Goal: Task Accomplishment & Management: Use online tool/utility

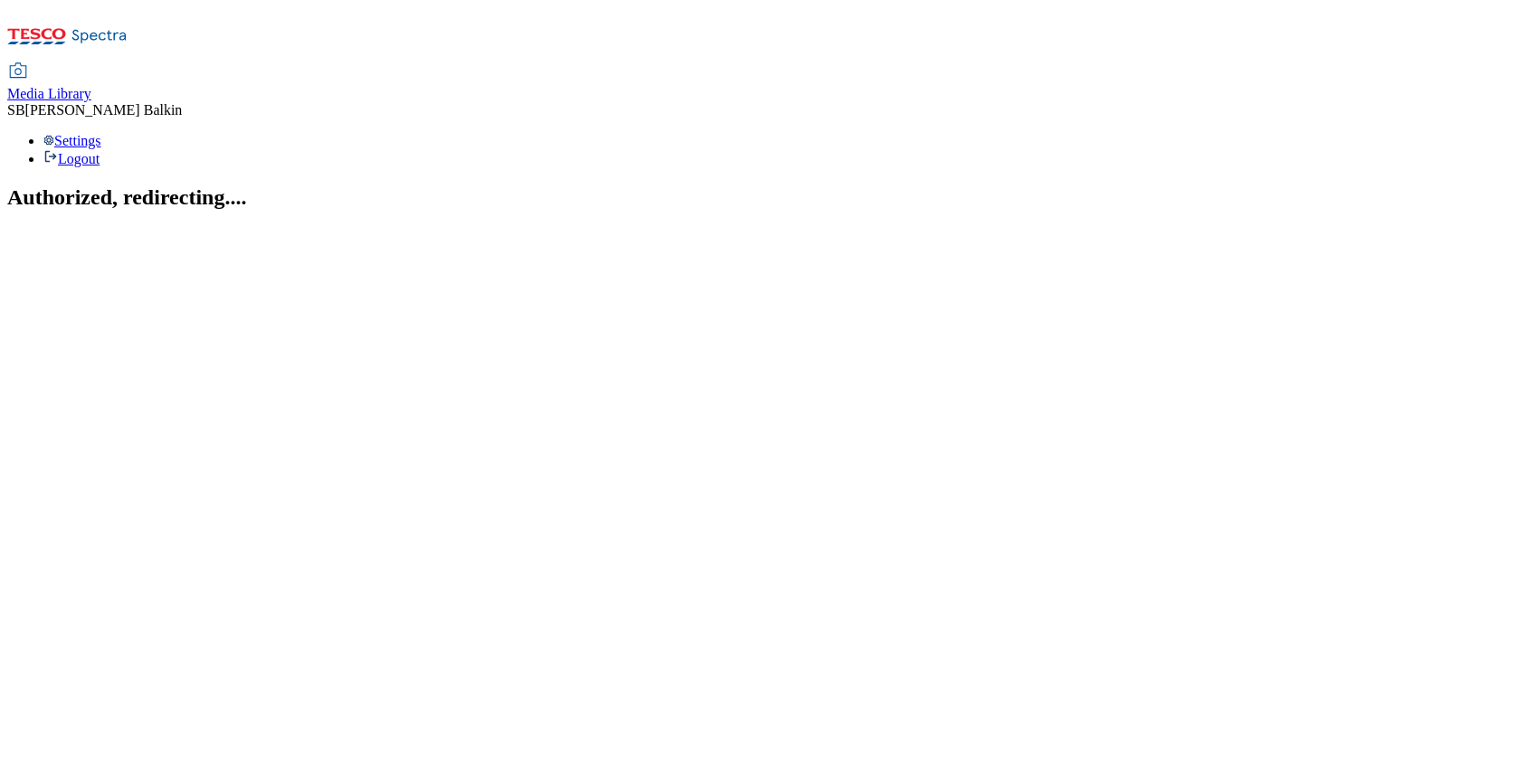
click at [91, 86] on div "Media Library" at bounding box center [49, 93] width 84 height 16
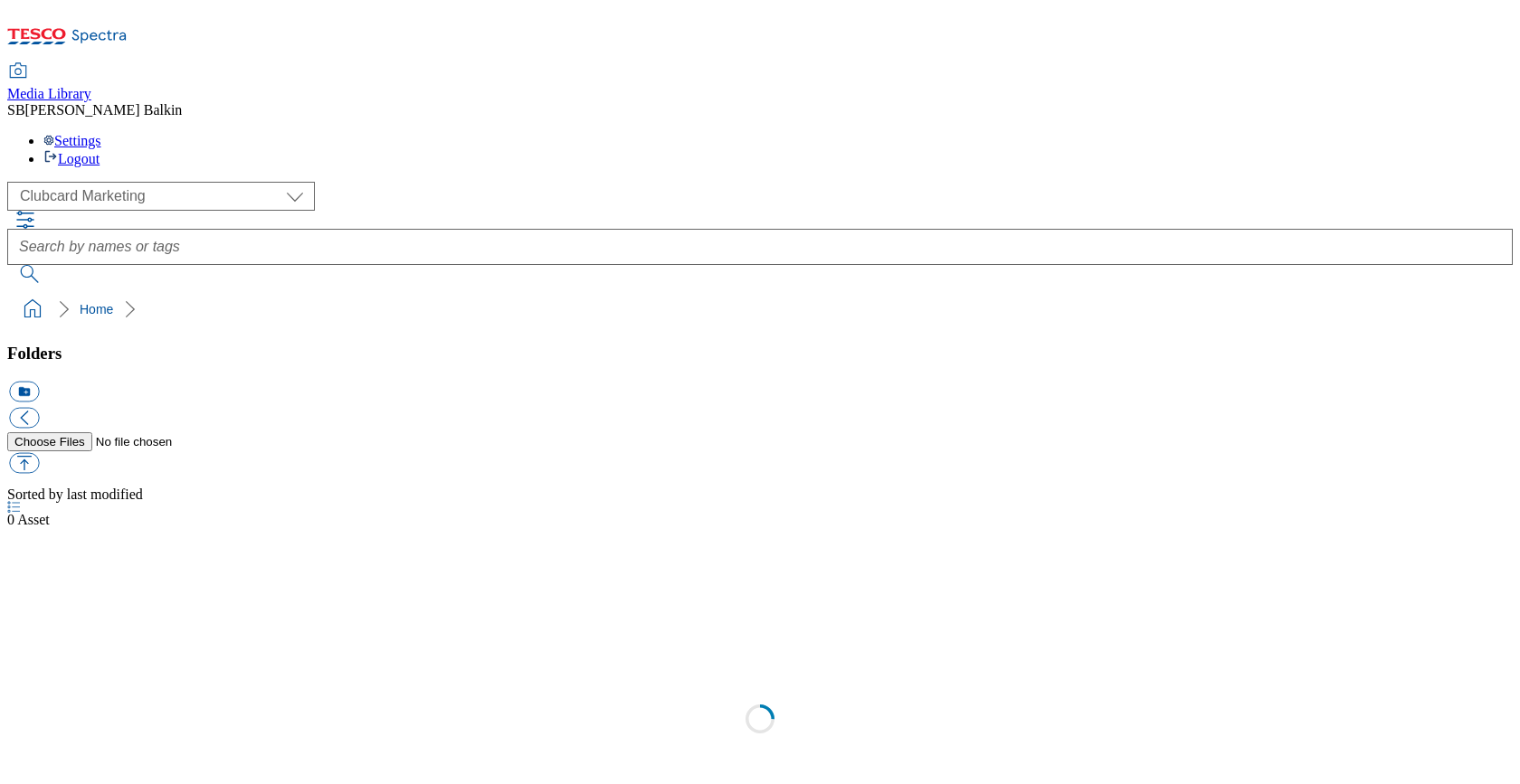
scroll to position [1, 0]
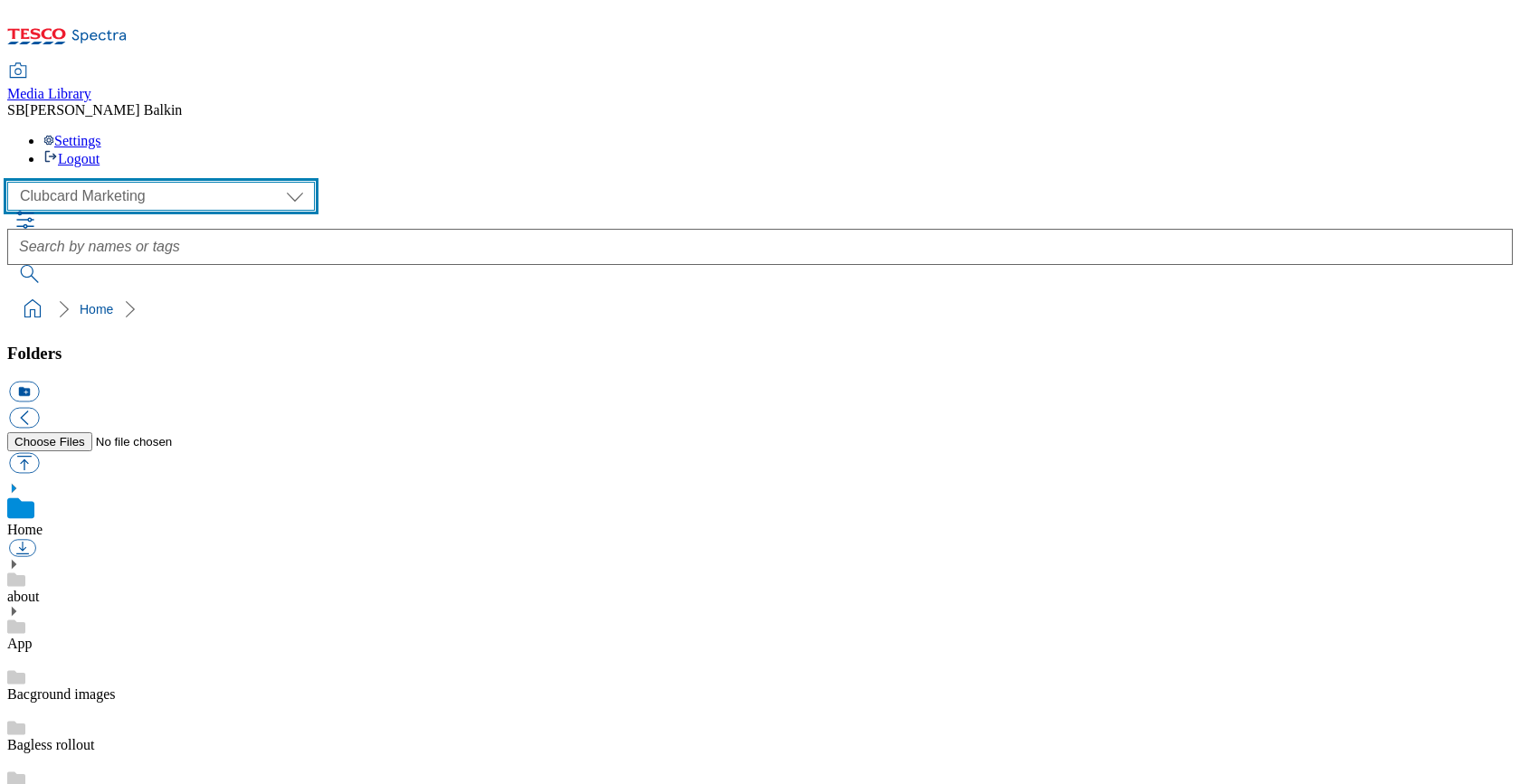
click at [98, 182] on select "Clubcard Marketing Dotcom UK FnF Stores GHS Marketing UK GHS Product UK GHS ROI…" at bounding box center [161, 196] width 308 height 29
select select "flare-ghs-mktg"
click at [12, 182] on select "Clubcard Marketing Dotcom UK FnF Stores GHS Marketing UK GHS Product UK GHS ROI…" at bounding box center [161, 196] width 308 height 29
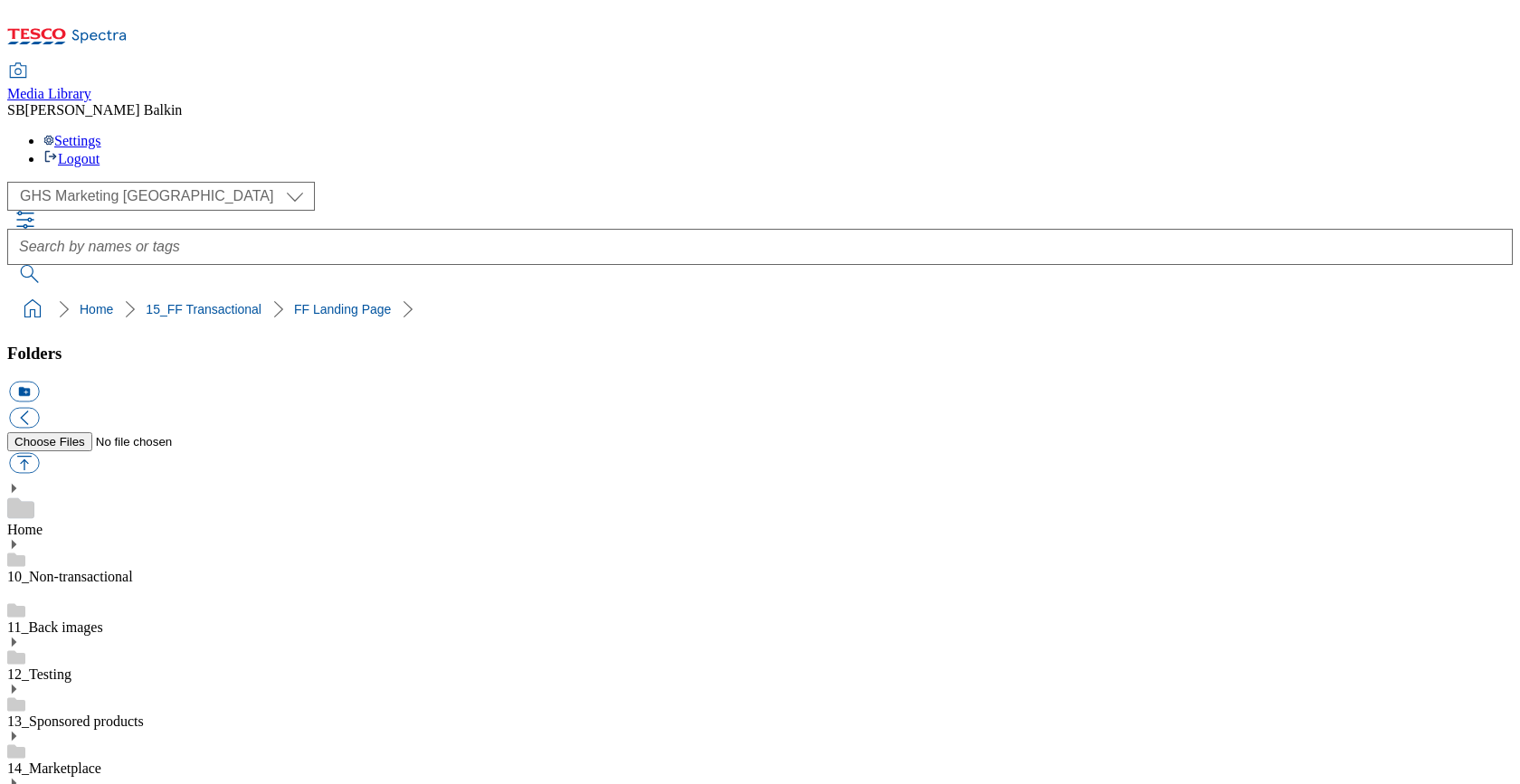
click at [39, 381] on button "icon_new_folder" at bounding box center [24, 392] width 30 height 21
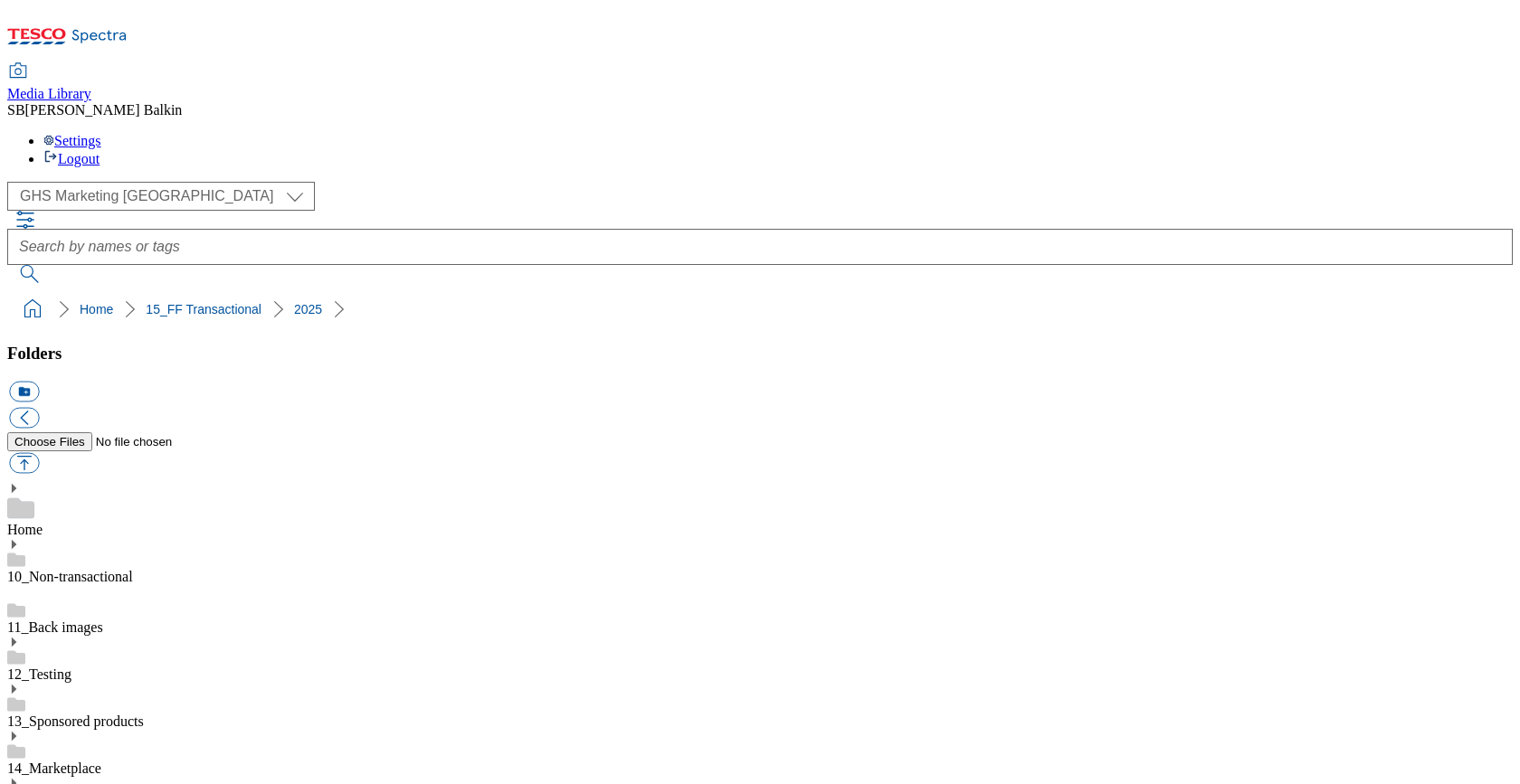
type input "2530"
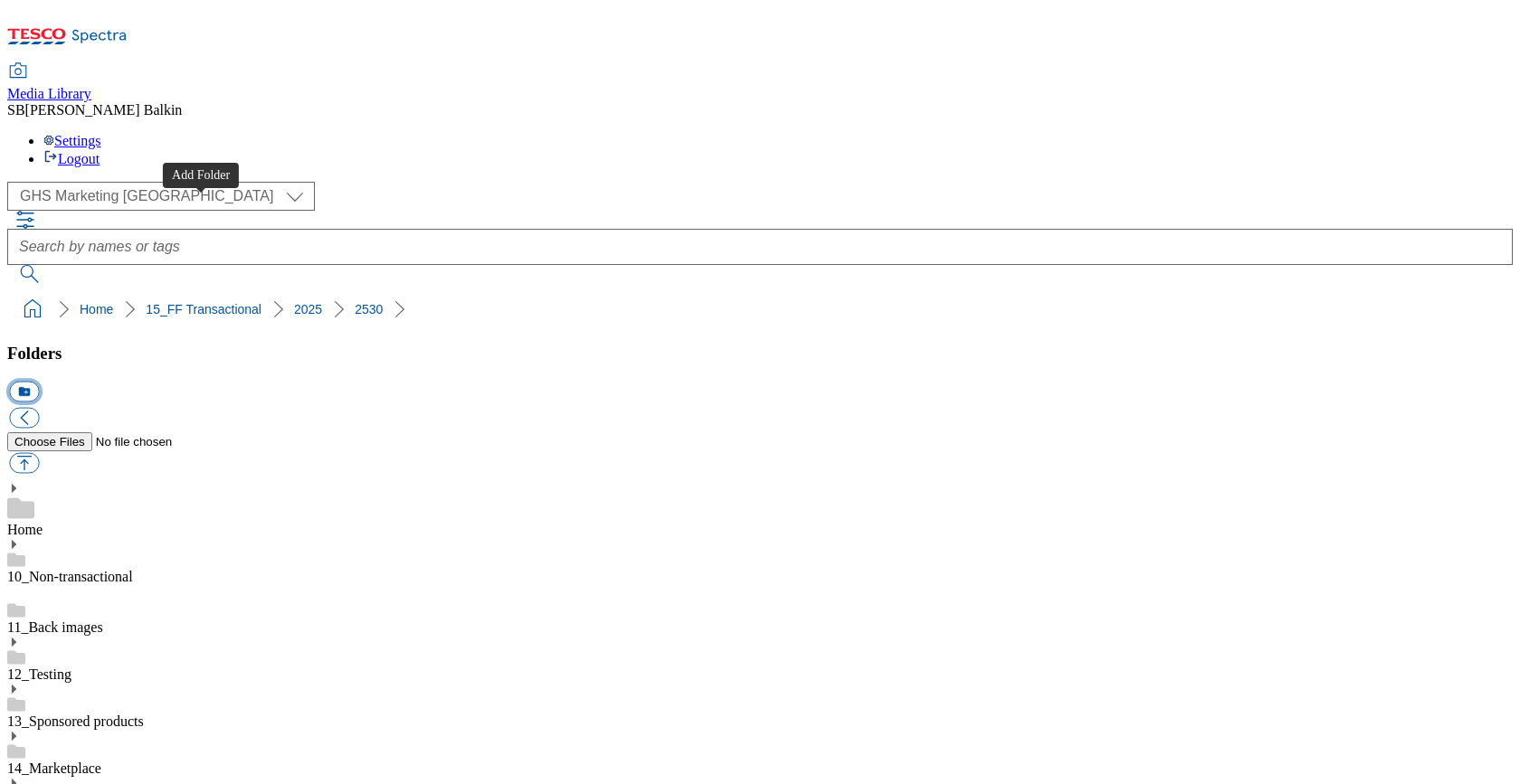
click at [39, 381] on button "icon_new_folder" at bounding box center [24, 392] width 30 height 21
type input "m"
type input "Men's NS BL"
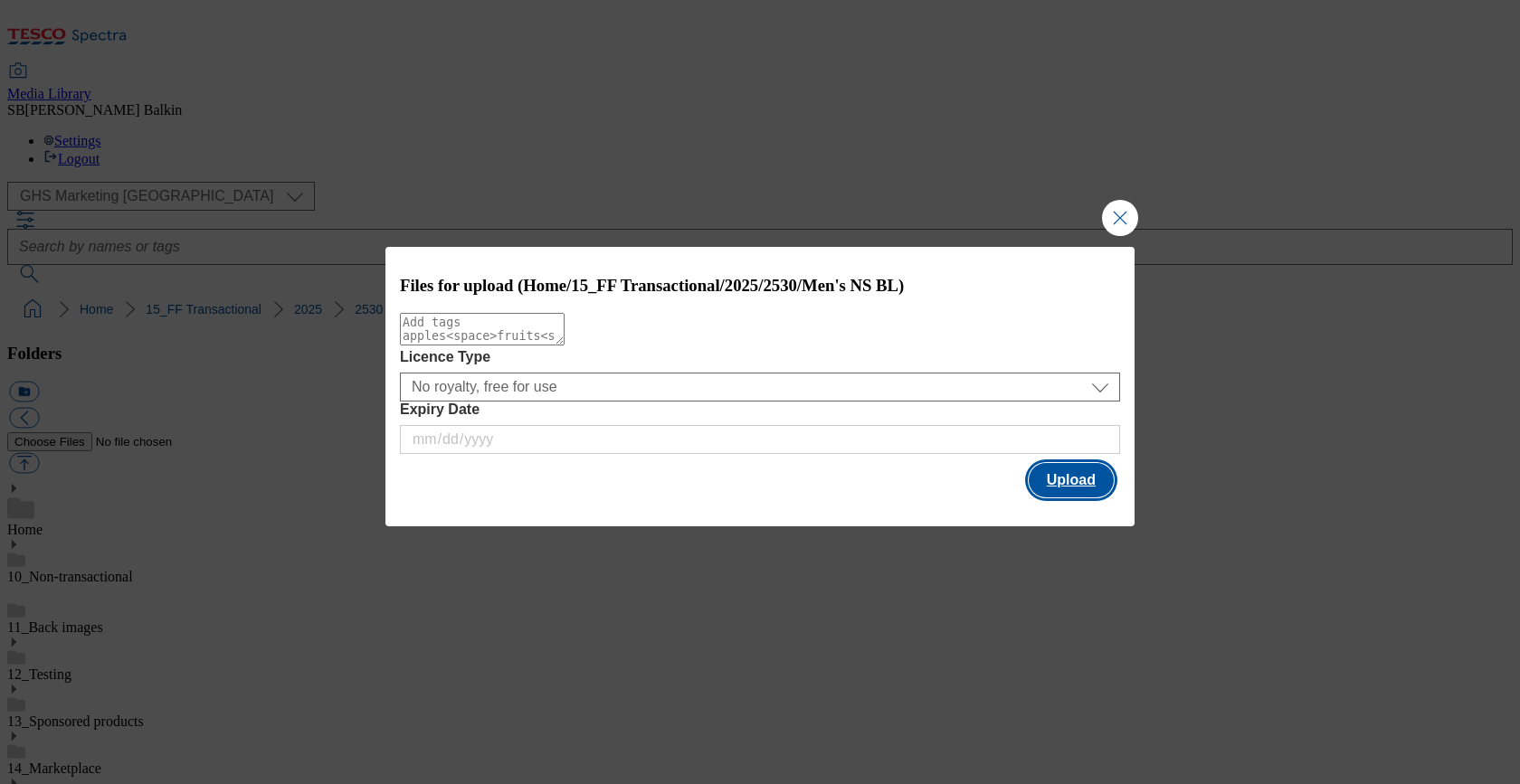
click at [1048, 476] on button "Upload" at bounding box center [1071, 480] width 85 height 35
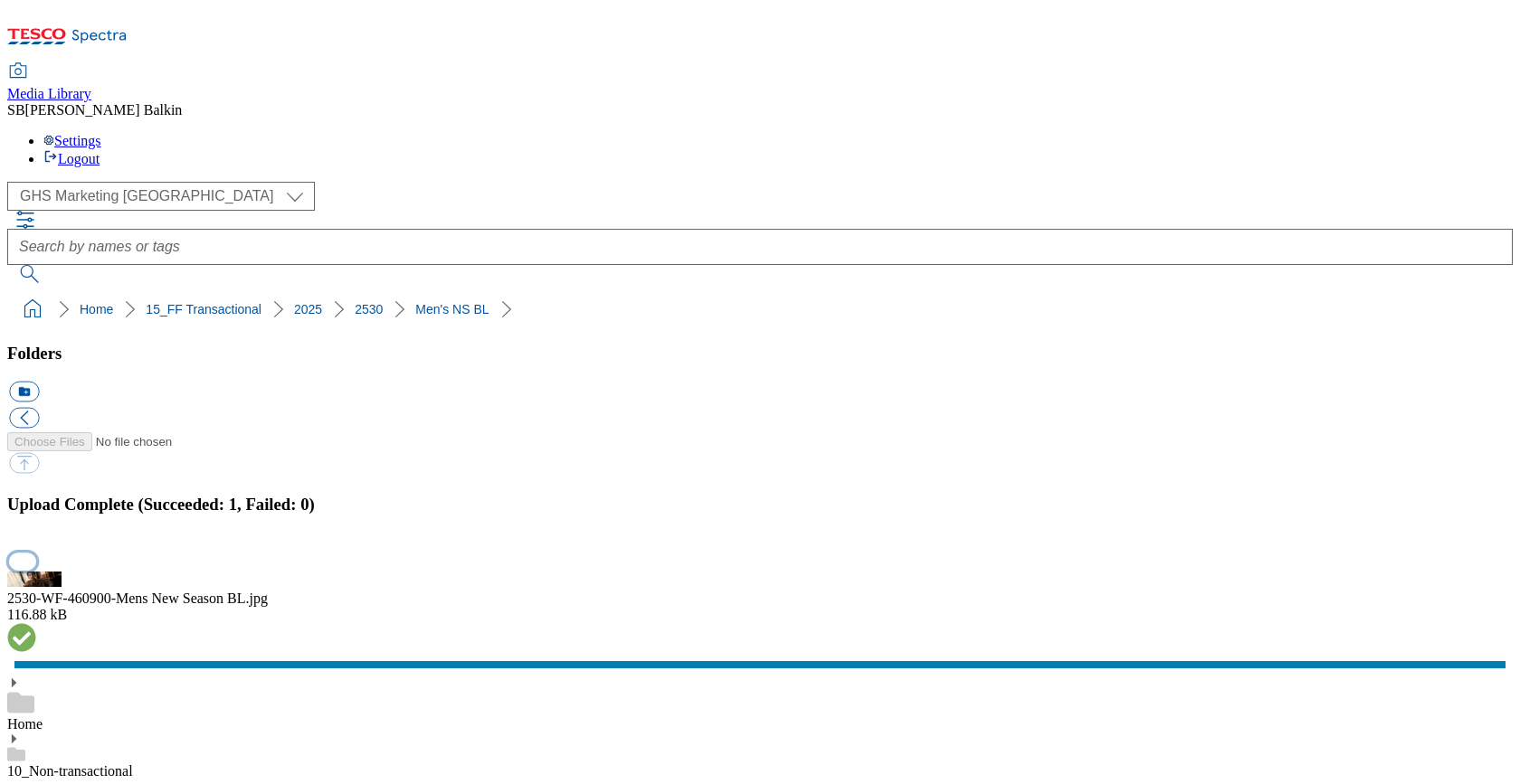
click at [36, 552] on button "button" at bounding box center [23, 561] width 27 height 17
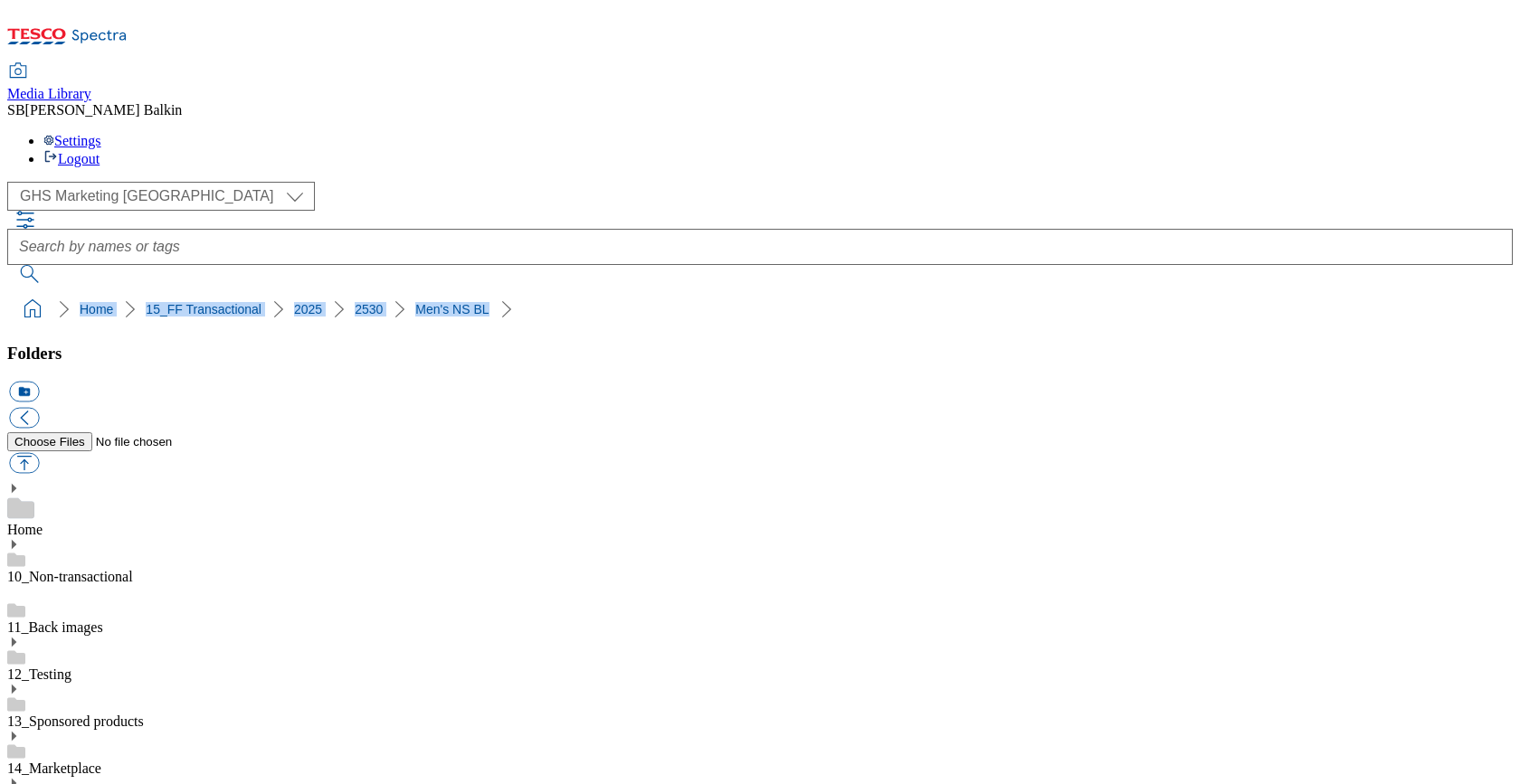
drag, startPoint x: 8, startPoint y: 175, endPoint x: 450, endPoint y: 167, distance: 442.1
click at [450, 292] on nav "Home 15_FF Transactional 2025 2530 Men's NS BL" at bounding box center [760, 309] width 1506 height 35
copy ol "Home 15_FF Transactional 2025 2530 Men's NS BL"
click at [39, 381] on button "icon_new_folder" at bounding box center [24, 392] width 30 height 21
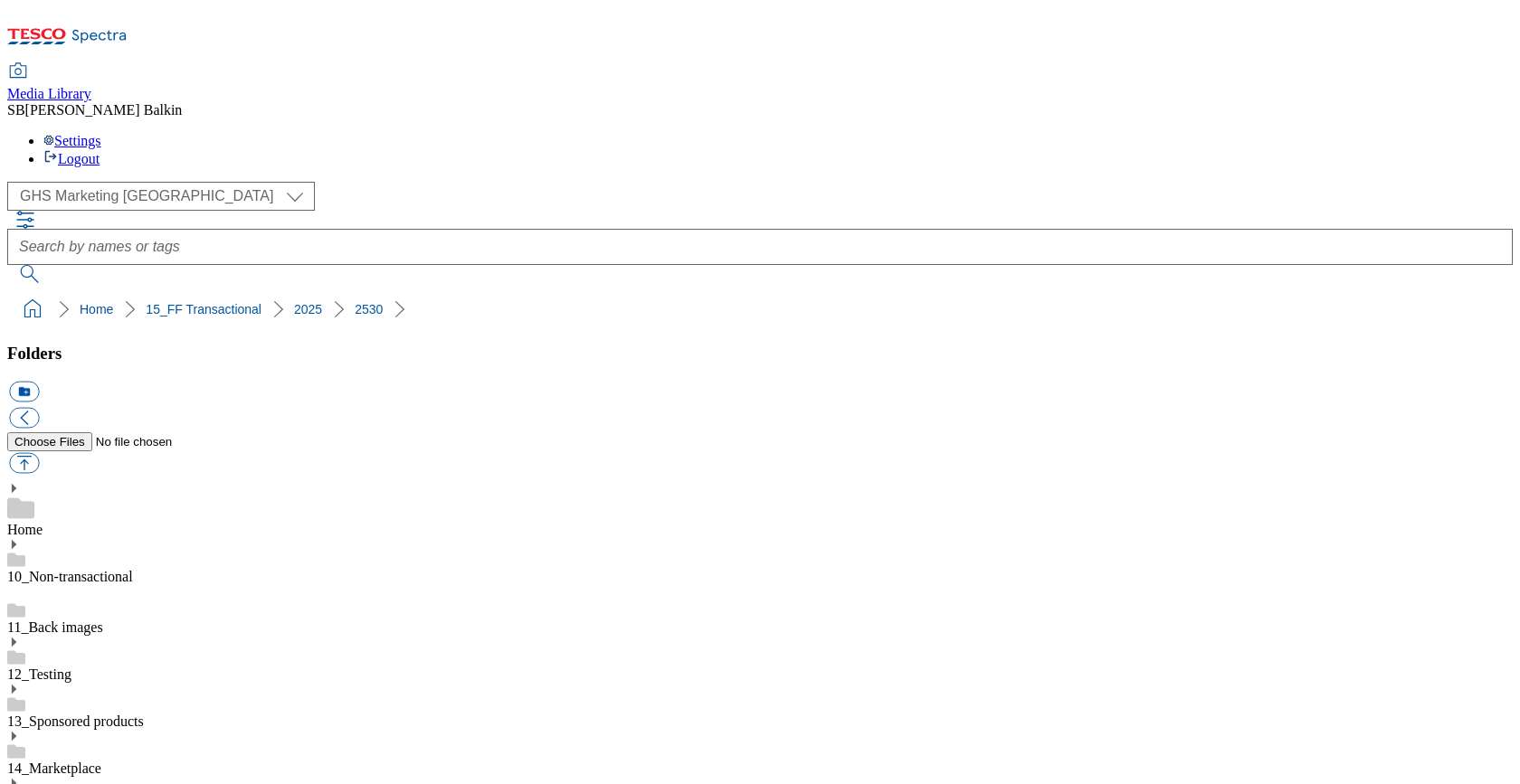
type input "Women's Coats & Jackets BL"
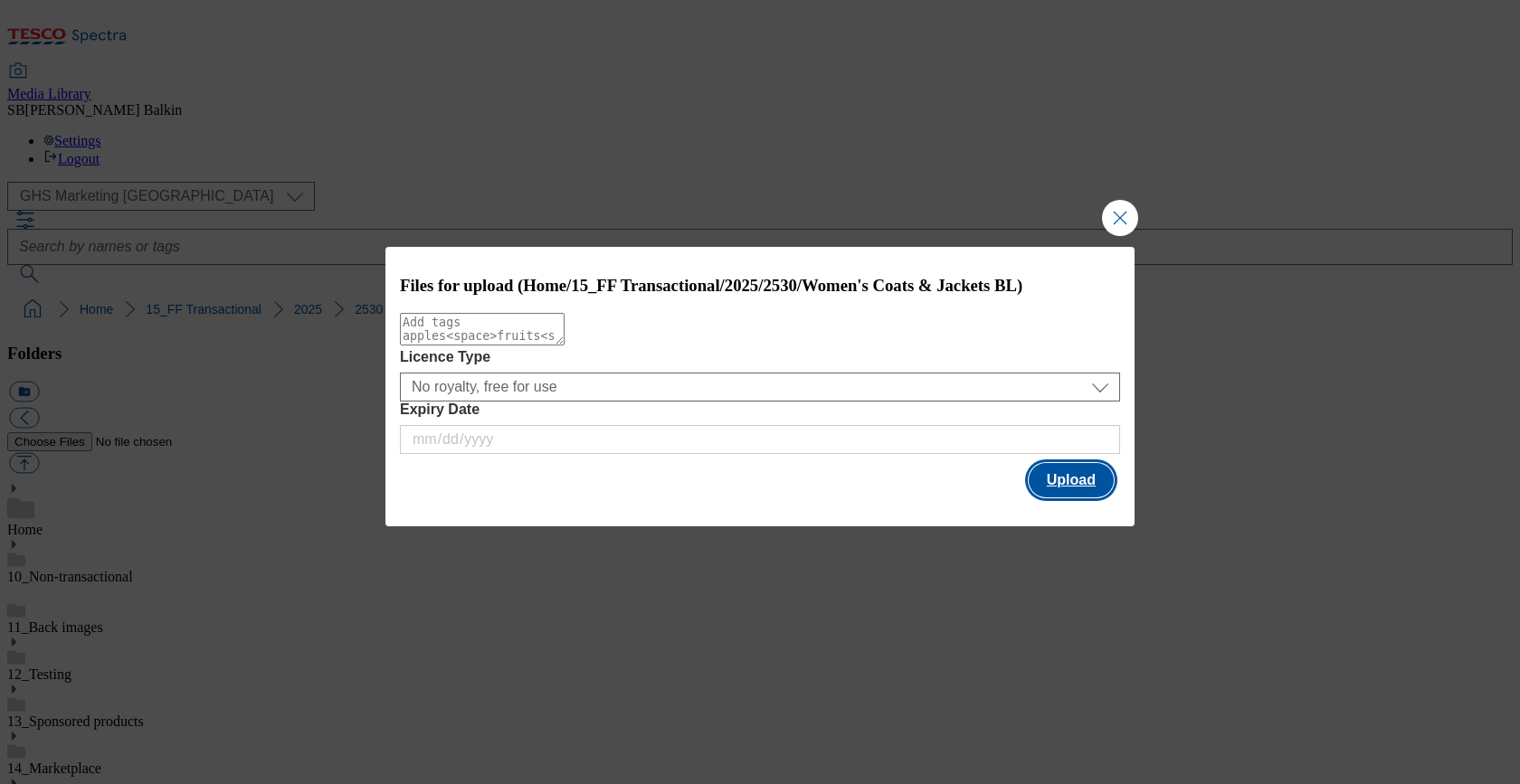
click at [1047, 491] on button "Upload" at bounding box center [1071, 480] width 85 height 35
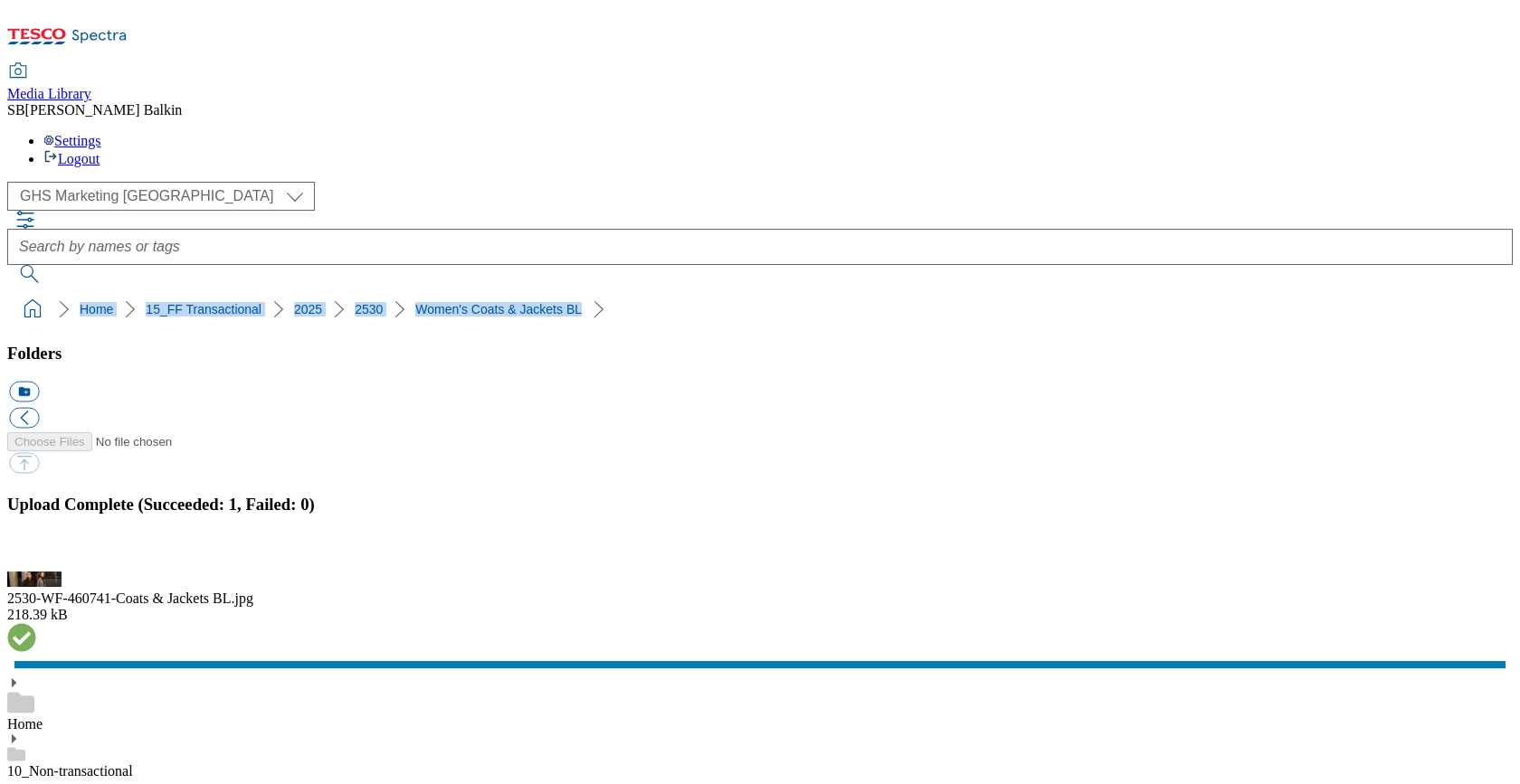
drag, startPoint x: 8, startPoint y: 172, endPoint x: 518, endPoint y: 172, distance: 510.0
click at [518, 292] on nav "Home 15_FF Transactional 2025 2530 Women's Coats & Jackets BL" at bounding box center [760, 309] width 1506 height 35
copy ol "Home 15_FF Transactional 2025 2530 Women's Coats & Jackets BL"
